Goal: Browse casually: Explore the website without a specific task or goal

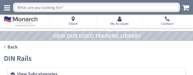
scroll to position [412, 0]
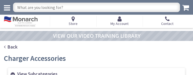
scroll to position [477, 0]
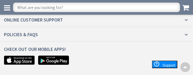
scroll to position [1169, 0]
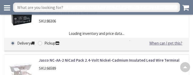
scroll to position [939, 0]
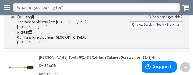
scroll to position [1070, 0]
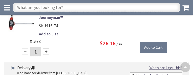
scroll to position [1056, 0]
